Goal: Information Seeking & Learning: Learn about a topic

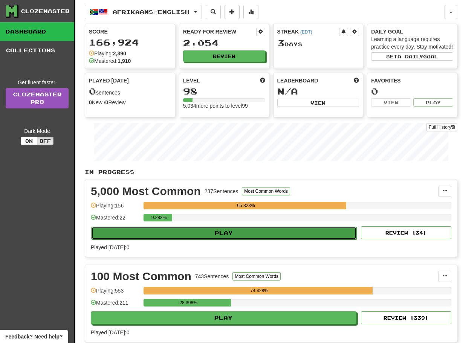
click at [227, 239] on button "Play" at bounding box center [223, 233] width 265 height 13
select select "**"
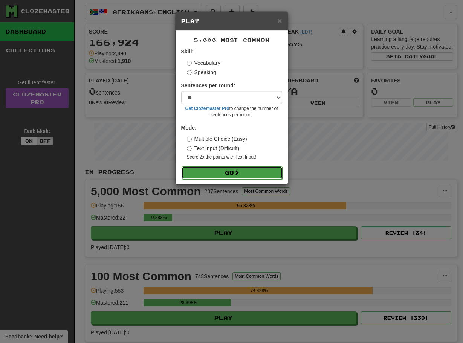
click at [221, 173] on button "Go" at bounding box center [232, 172] width 101 height 13
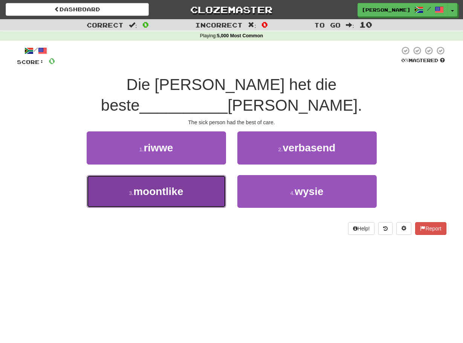
click at [221, 175] on button "3 . moontlike" at bounding box center [156, 191] width 139 height 33
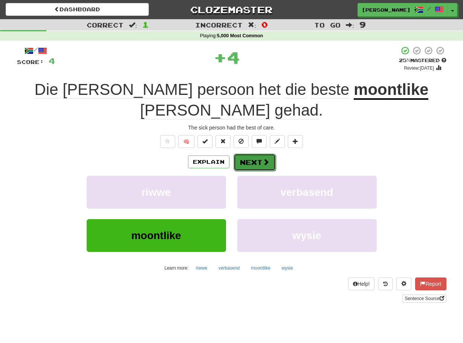
click at [239, 154] on button "Next" at bounding box center [254, 162] width 42 height 17
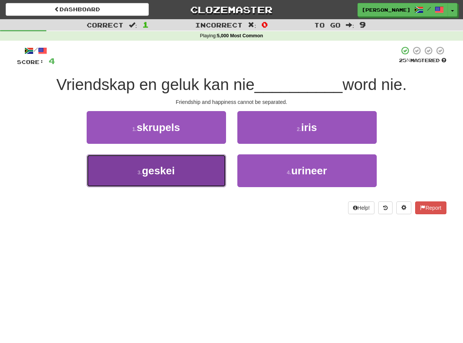
click at [223, 160] on button "3 . geskei" at bounding box center [156, 170] width 139 height 33
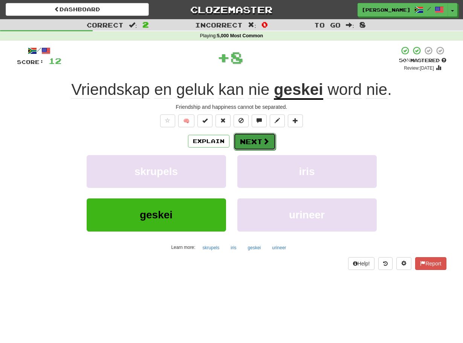
click at [238, 140] on button "Next" at bounding box center [254, 141] width 42 height 17
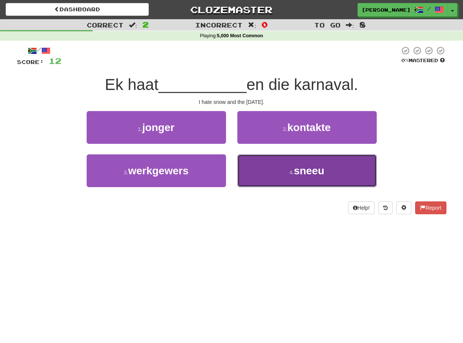
click at [242, 166] on button "4 . sneeu" at bounding box center [306, 170] width 139 height 33
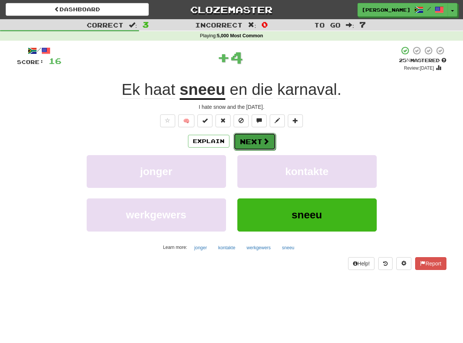
click at [235, 143] on button "Next" at bounding box center [254, 141] width 42 height 17
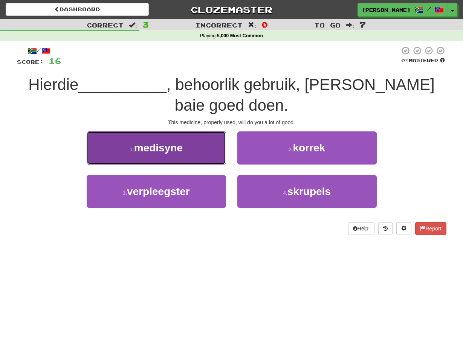
click at [214, 147] on button "1 . medisyne" at bounding box center [156, 147] width 139 height 33
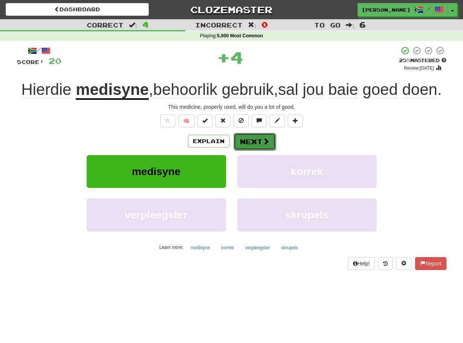
click at [236, 142] on button "Next" at bounding box center [254, 141] width 42 height 17
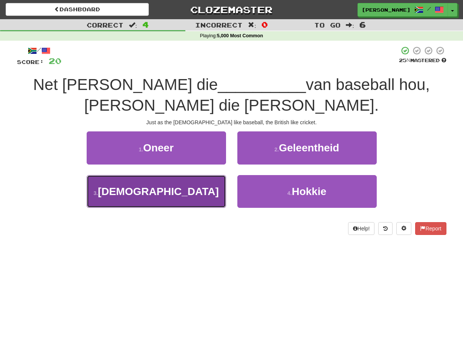
click at [219, 186] on button "3 . Amerikaners" at bounding box center [156, 191] width 139 height 33
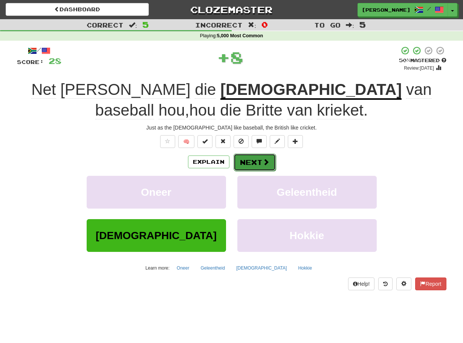
click at [243, 159] on button "Next" at bounding box center [254, 162] width 42 height 17
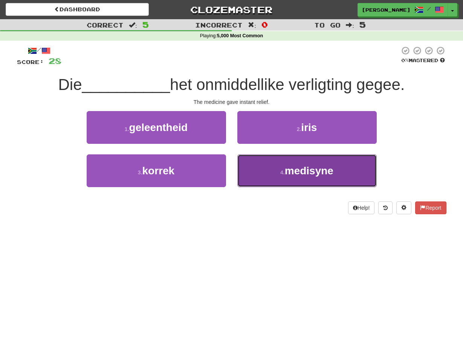
click at [239, 166] on button "4 . medisyne" at bounding box center [306, 170] width 139 height 33
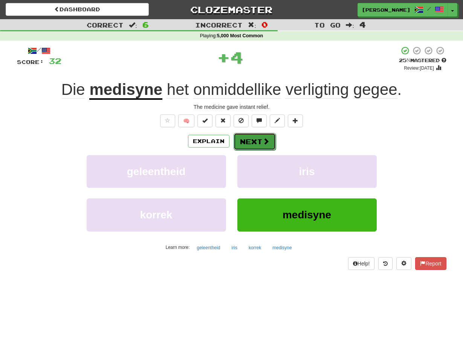
click at [236, 141] on button "Next" at bounding box center [254, 141] width 42 height 17
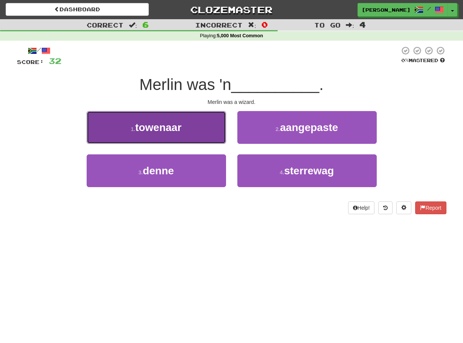
click at [218, 132] on button "1 . towenaar" at bounding box center [156, 127] width 139 height 33
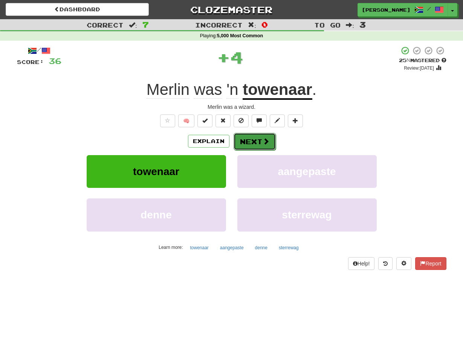
click at [244, 136] on button "Next" at bounding box center [254, 141] width 42 height 17
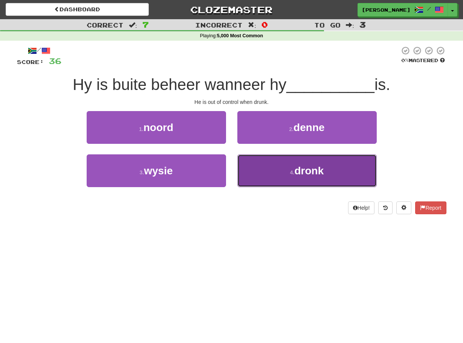
click at [242, 163] on button "4 . dronk" at bounding box center [306, 170] width 139 height 33
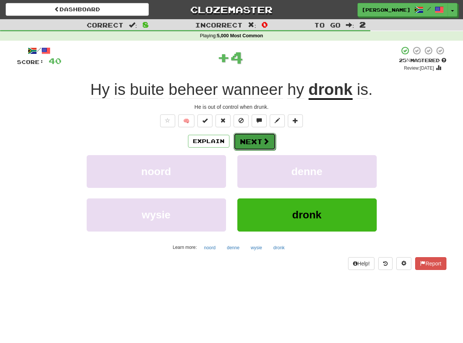
click at [235, 140] on button "Next" at bounding box center [254, 141] width 42 height 17
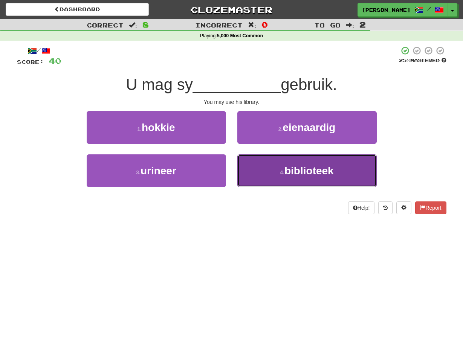
click at [244, 163] on button "4 . biblioteek" at bounding box center [306, 170] width 139 height 33
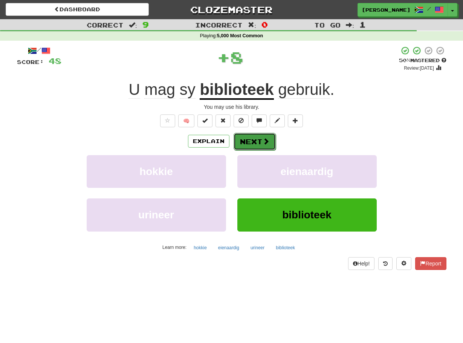
click at [239, 140] on button "Next" at bounding box center [254, 141] width 42 height 17
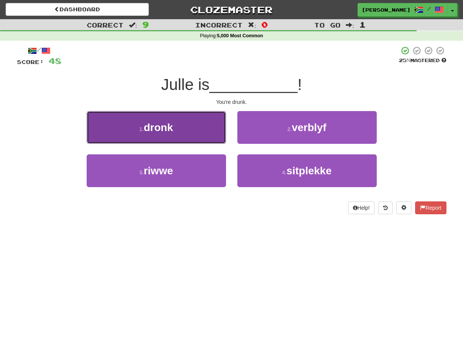
click at [219, 136] on button "1 . dronk" at bounding box center [156, 127] width 139 height 33
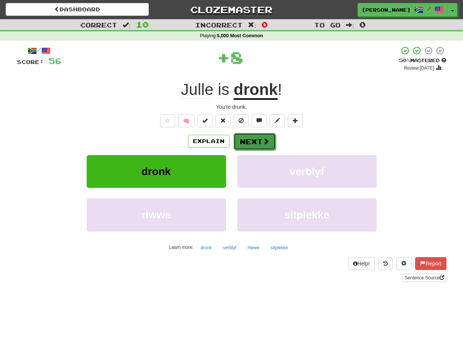
click at [241, 140] on button "Next" at bounding box center [254, 141] width 42 height 17
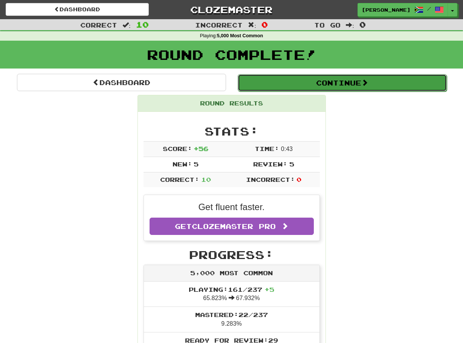
click at [255, 79] on button "Continue" at bounding box center [342, 82] width 209 height 17
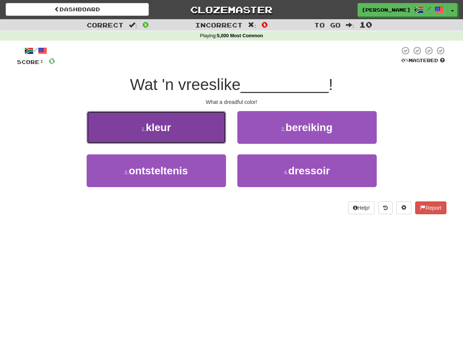
click at [201, 127] on button "1 . kleur" at bounding box center [156, 127] width 139 height 33
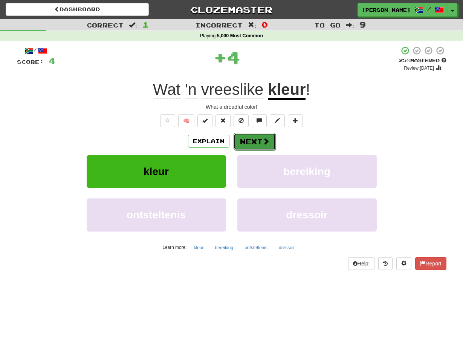
click at [237, 137] on button "Next" at bounding box center [254, 141] width 42 height 17
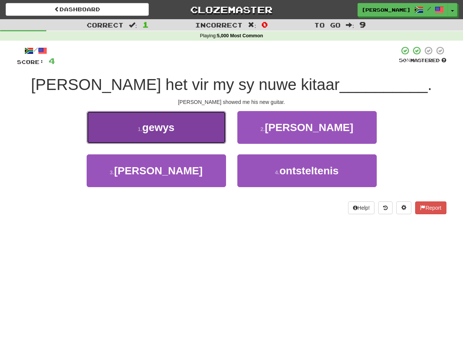
click at [214, 128] on button "1 . gewys" at bounding box center [156, 127] width 139 height 33
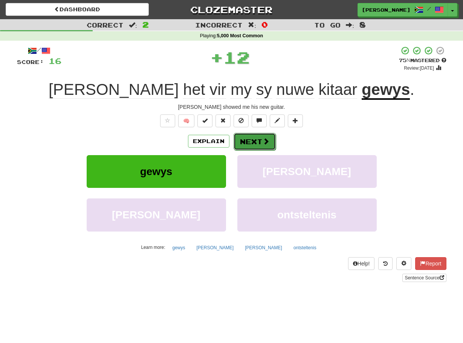
click at [242, 136] on button "Next" at bounding box center [254, 141] width 42 height 17
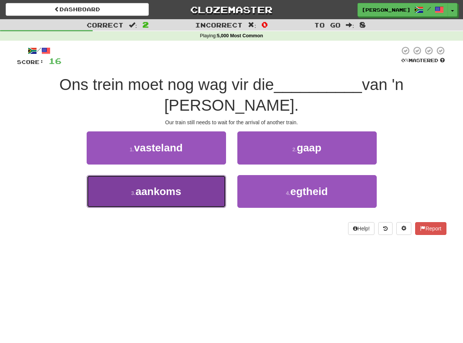
click at [222, 194] on button "3 . aankoms" at bounding box center [156, 191] width 139 height 33
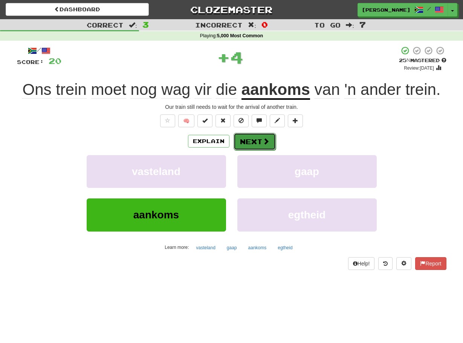
click at [239, 142] on button "Next" at bounding box center [254, 141] width 42 height 17
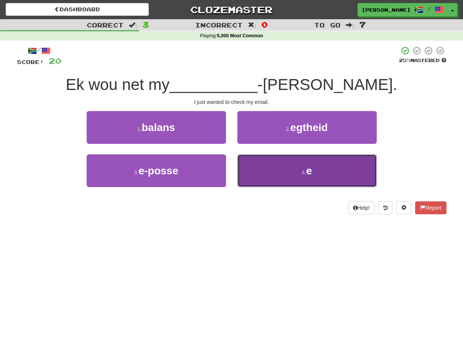
click at [245, 167] on button "4 . e" at bounding box center [306, 170] width 139 height 33
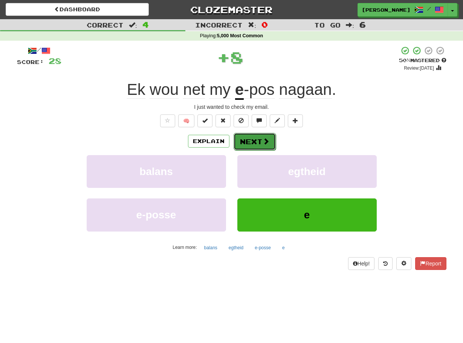
click at [239, 139] on button "Next" at bounding box center [254, 141] width 42 height 17
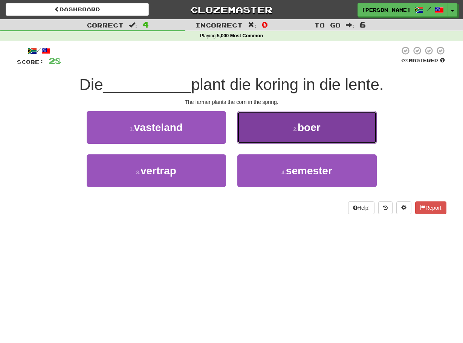
click at [242, 132] on button "2 . boer" at bounding box center [306, 127] width 139 height 33
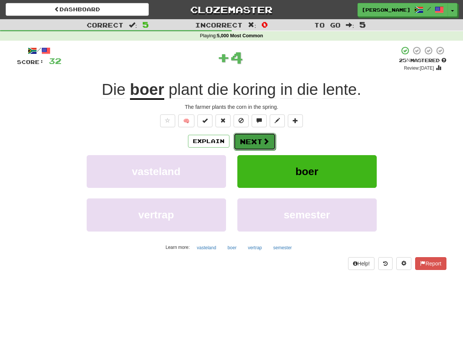
click at [240, 140] on button "Next" at bounding box center [254, 141] width 42 height 17
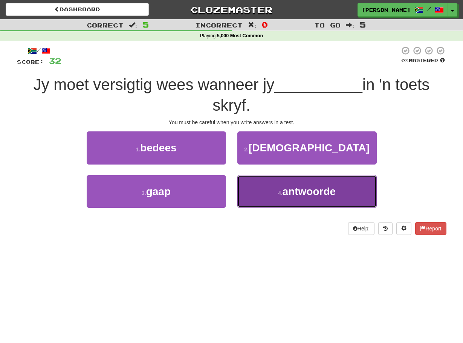
click at [243, 186] on button "4 . antwoorde" at bounding box center [306, 191] width 139 height 33
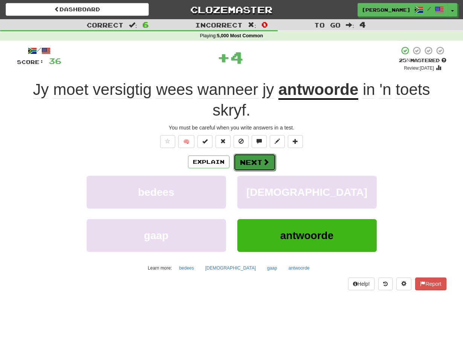
click at [240, 159] on button "Next" at bounding box center [254, 162] width 42 height 17
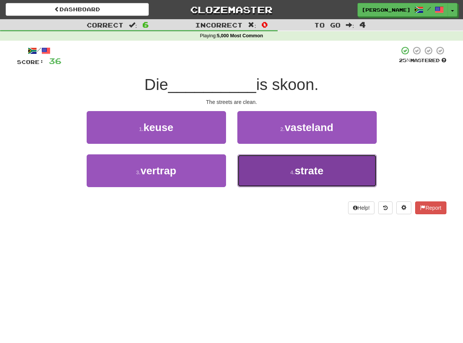
click at [243, 166] on button "4 . strate" at bounding box center [306, 170] width 139 height 33
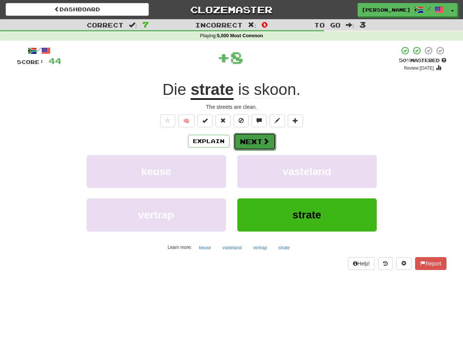
click at [234, 138] on button "Next" at bounding box center [254, 141] width 42 height 17
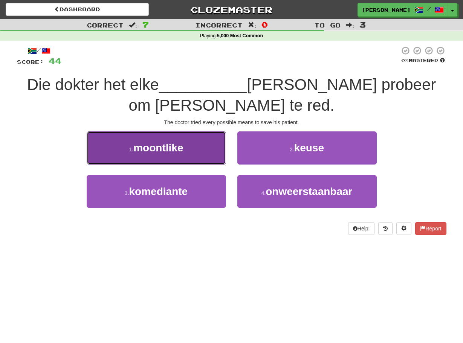
click at [218, 152] on button "1 . moontlike" at bounding box center [156, 147] width 139 height 33
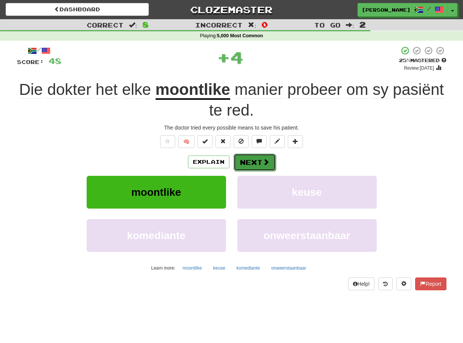
click at [237, 159] on button "Next" at bounding box center [254, 162] width 42 height 17
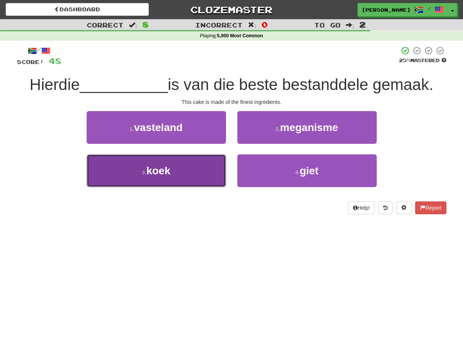
click at [219, 163] on button "3 . koek" at bounding box center [156, 170] width 139 height 33
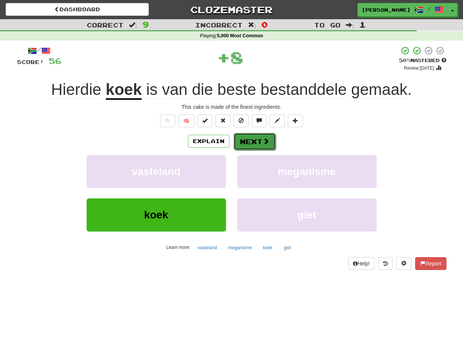
click at [238, 142] on button "Next" at bounding box center [254, 141] width 42 height 17
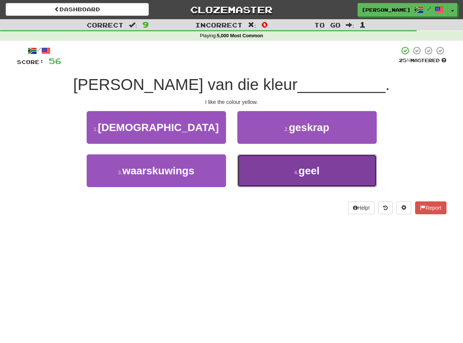
click at [246, 161] on button "4 . geel" at bounding box center [306, 170] width 139 height 33
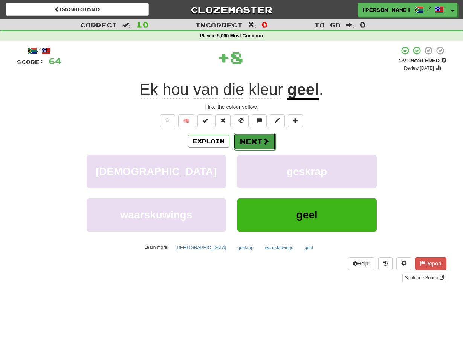
click at [244, 142] on button "Next" at bounding box center [254, 141] width 42 height 17
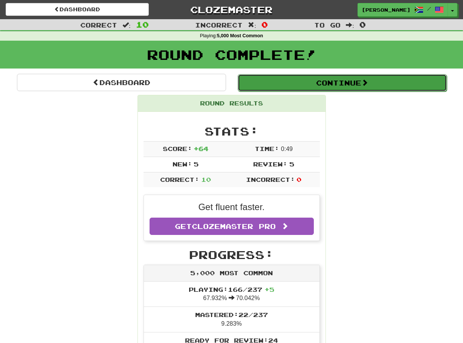
click at [254, 88] on button "Continue" at bounding box center [342, 82] width 209 height 17
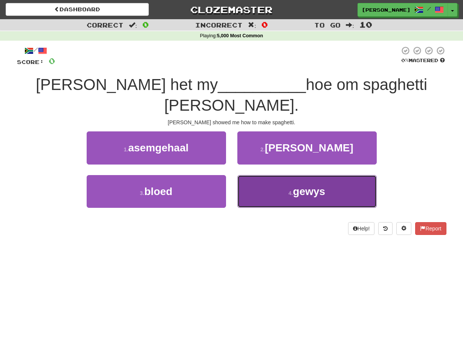
click at [239, 175] on button "4 . gewys" at bounding box center [306, 191] width 139 height 33
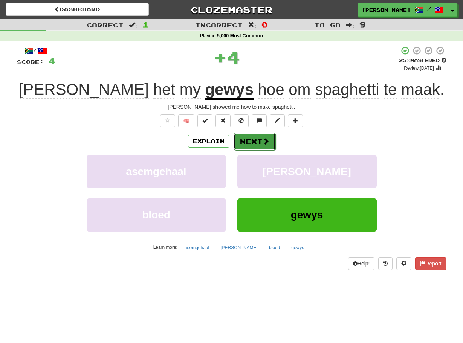
click at [237, 143] on button "Next" at bounding box center [254, 141] width 42 height 17
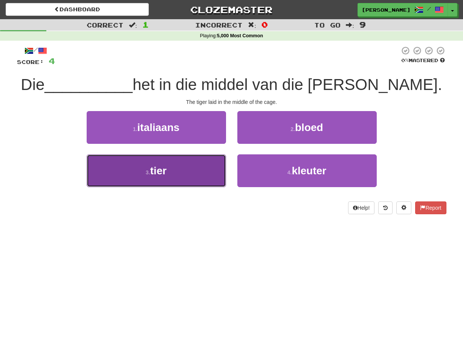
click at [215, 166] on button "3 . tier" at bounding box center [156, 170] width 139 height 33
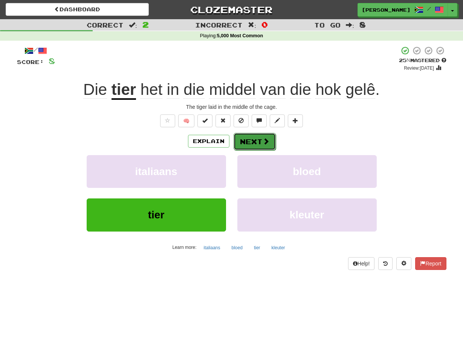
click at [240, 141] on button "Next" at bounding box center [254, 141] width 42 height 17
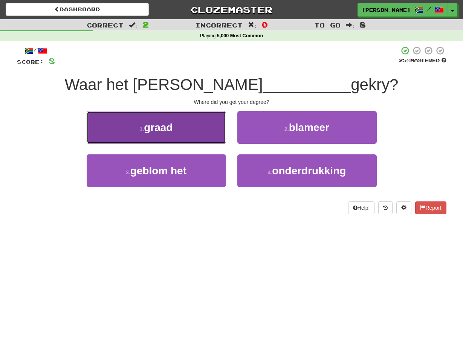
click at [224, 133] on button "1 . graad" at bounding box center [156, 127] width 139 height 33
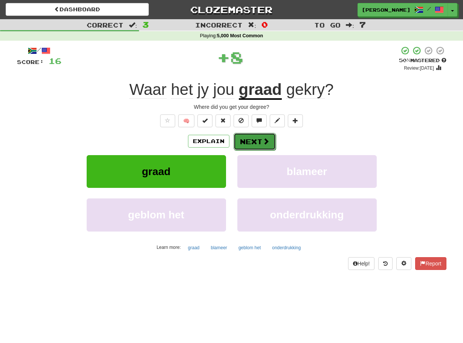
click at [235, 139] on button "Next" at bounding box center [254, 141] width 42 height 17
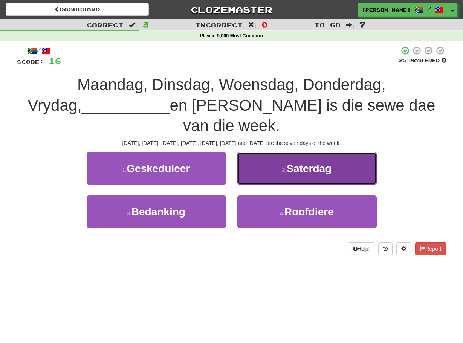
click at [238, 152] on button "2 . Saterdag" at bounding box center [306, 168] width 139 height 33
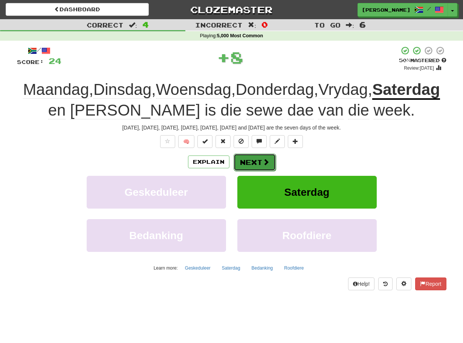
click at [236, 160] on button "Next" at bounding box center [254, 162] width 42 height 17
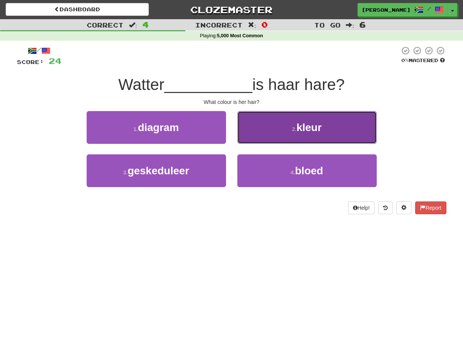
click at [242, 134] on button "2 . kleur" at bounding box center [306, 127] width 139 height 33
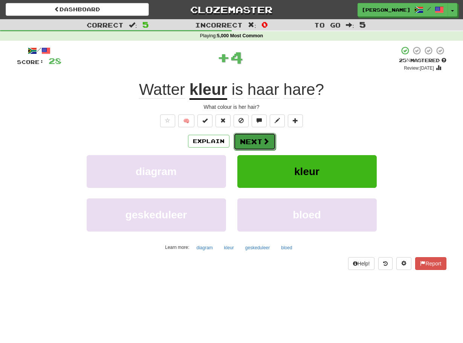
click at [235, 140] on button "Next" at bounding box center [254, 141] width 42 height 17
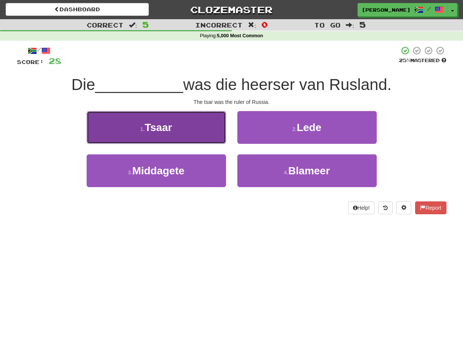
click at [221, 131] on button "1 . Tsaar" at bounding box center [156, 127] width 139 height 33
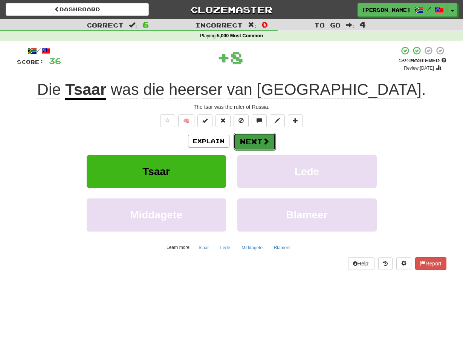
click at [235, 140] on button "Next" at bounding box center [254, 141] width 42 height 17
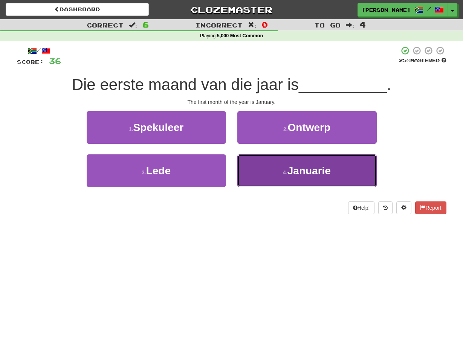
click at [240, 164] on button "4 . Januarie" at bounding box center [306, 170] width 139 height 33
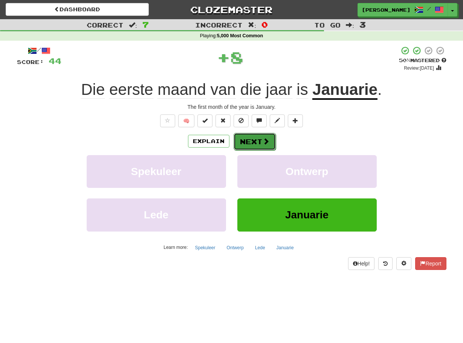
click at [239, 143] on button "Next" at bounding box center [254, 141] width 42 height 17
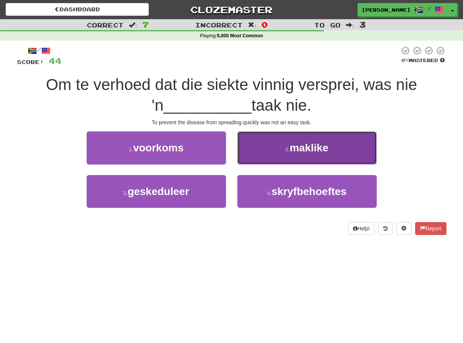
click at [246, 161] on button "2 . maklike" at bounding box center [306, 147] width 139 height 33
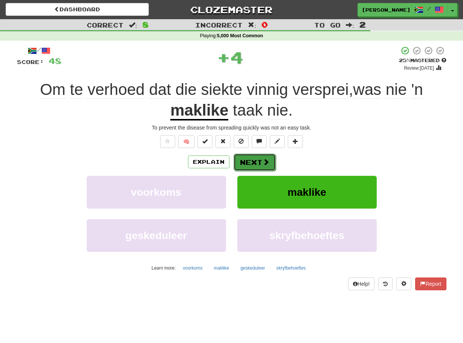
click at [245, 161] on button "Next" at bounding box center [254, 162] width 42 height 17
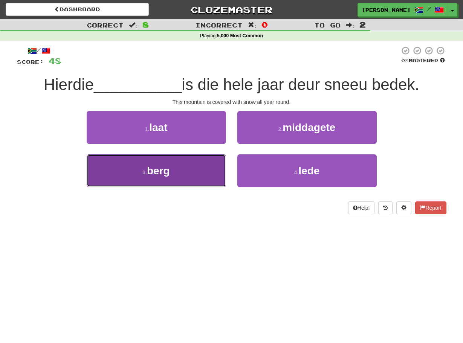
click at [216, 169] on button "3 . berg" at bounding box center [156, 170] width 139 height 33
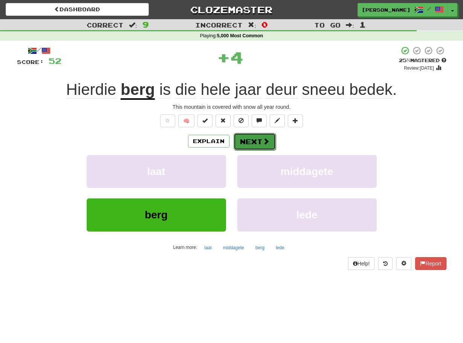
click at [243, 139] on button "Next" at bounding box center [254, 141] width 42 height 17
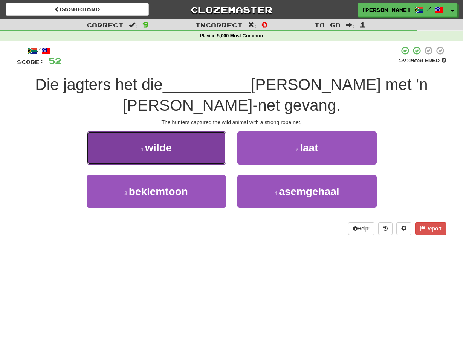
click at [220, 150] on button "1 . wilde" at bounding box center [156, 147] width 139 height 33
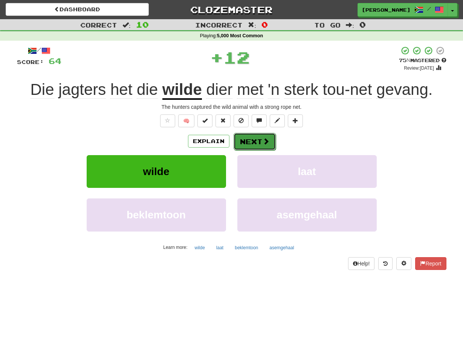
click at [237, 141] on button "Next" at bounding box center [254, 141] width 42 height 17
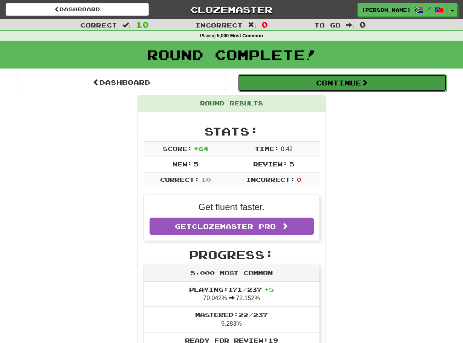
click at [253, 81] on button "Continue" at bounding box center [342, 82] width 209 height 17
